Goal: Information Seeking & Learning: Check status

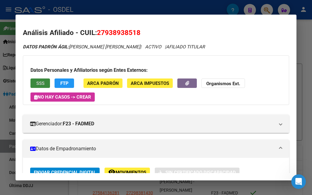
click at [42, 81] on span "SSS" at bounding box center [40, 83] width 8 height 5
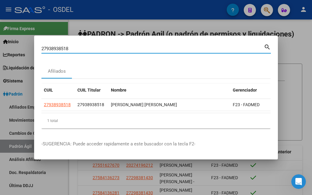
drag, startPoint x: 73, startPoint y: 45, endPoint x: 7, endPoint y: 48, distance: 66.2
click at [7, 48] on div "27938938518 Buscar (apellido, dni, cuil, nro traspaso, cuit, obra social) searc…" at bounding box center [156, 97] width 312 height 195
paste input "93893851"
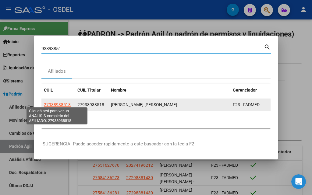
click at [63, 102] on span "27938938518" at bounding box center [57, 104] width 27 height 5
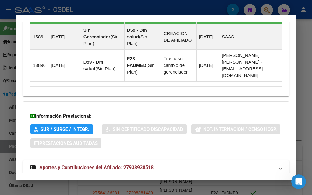
scroll to position [486, 0]
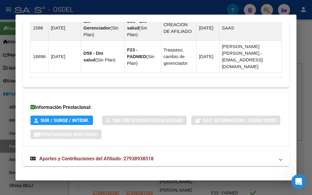
click at [96, 152] on mat-expansion-panel-header "Aportes y Contribuciones del Afiliado: 27938938518" at bounding box center [156, 159] width 267 height 15
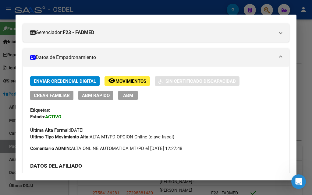
scroll to position [0, 0]
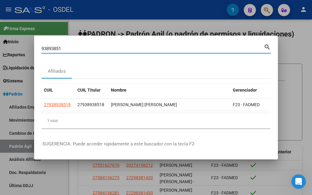
drag, startPoint x: 69, startPoint y: 48, endPoint x: 23, endPoint y: 44, distance: 46.5
click at [23, 44] on div "93893851 Buscar (apellido, dni, cuil, nro traspaso, cuit, obra social) search A…" at bounding box center [156, 97] width 312 height 195
paste input "27-34531088-"
type input "27345310881"
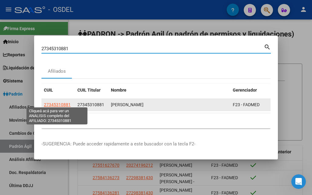
click at [60, 104] on span "27345310881" at bounding box center [57, 104] width 27 height 5
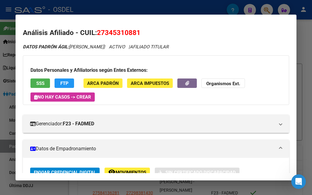
click at [45, 80] on button "SSS" at bounding box center [40, 83] width 20 height 9
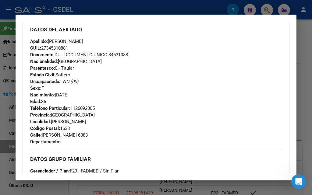
scroll to position [335, 0]
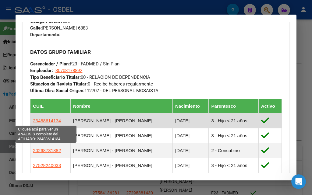
click at [39, 120] on span "23488614134" at bounding box center [47, 120] width 28 height 5
type textarea "23488614134"
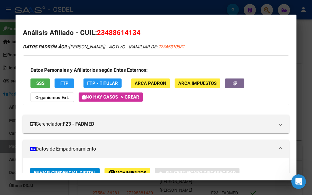
click at [41, 82] on span "SSS" at bounding box center [40, 83] width 8 height 5
